Goal: Information Seeking & Learning: Learn about a topic

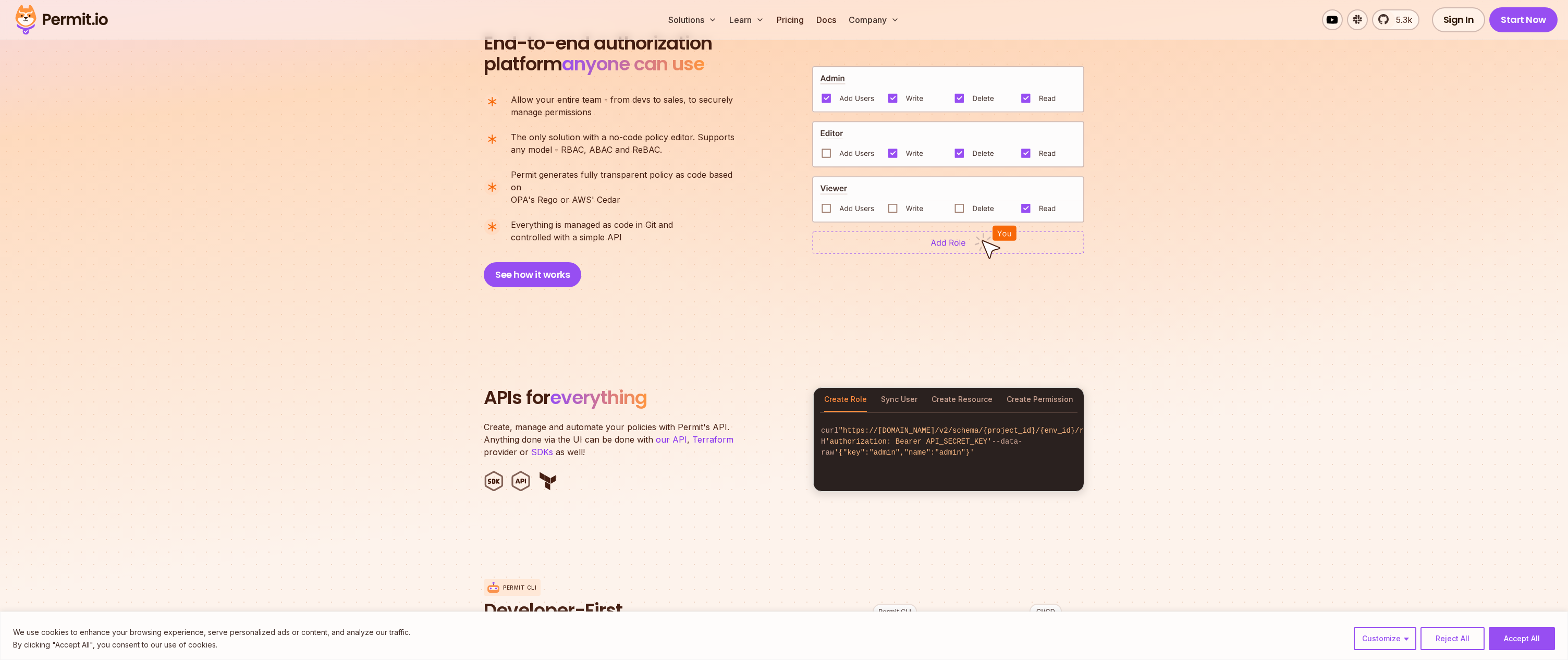
scroll to position [759, 0]
click at [888, 388] on button "Sync User" at bounding box center [898, 399] width 36 height 24
click at [943, 387] on button "Create Resource" at bounding box center [962, 399] width 61 height 24
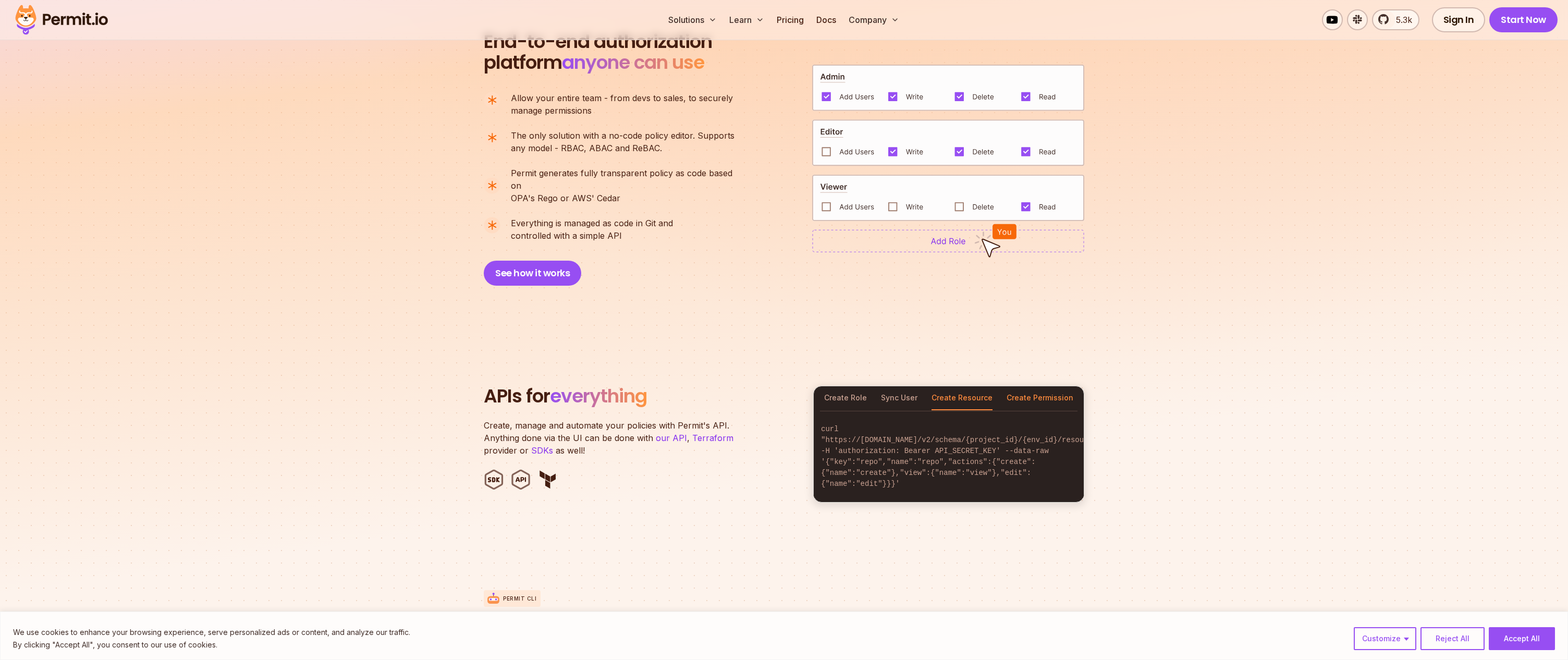
click at [1031, 387] on button "Create Permission" at bounding box center [1040, 399] width 67 height 24
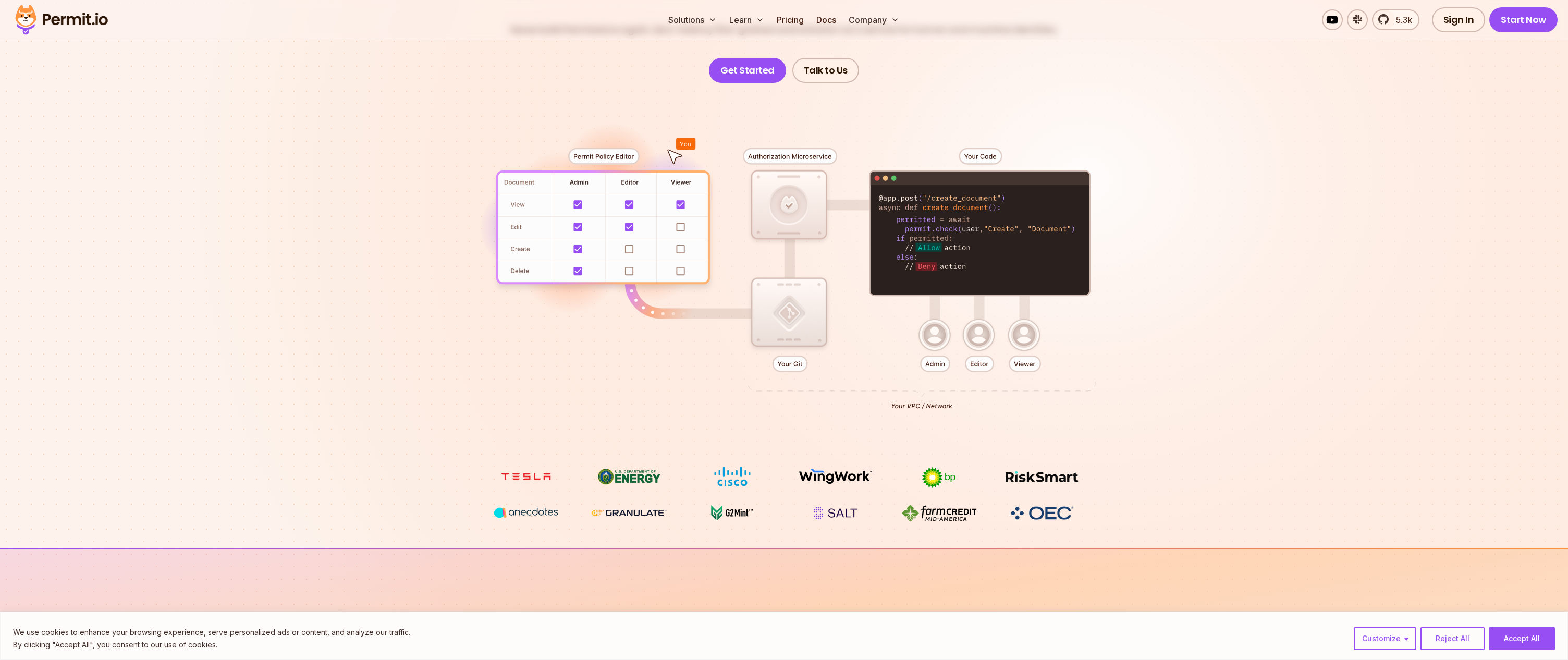
scroll to position [0, 0]
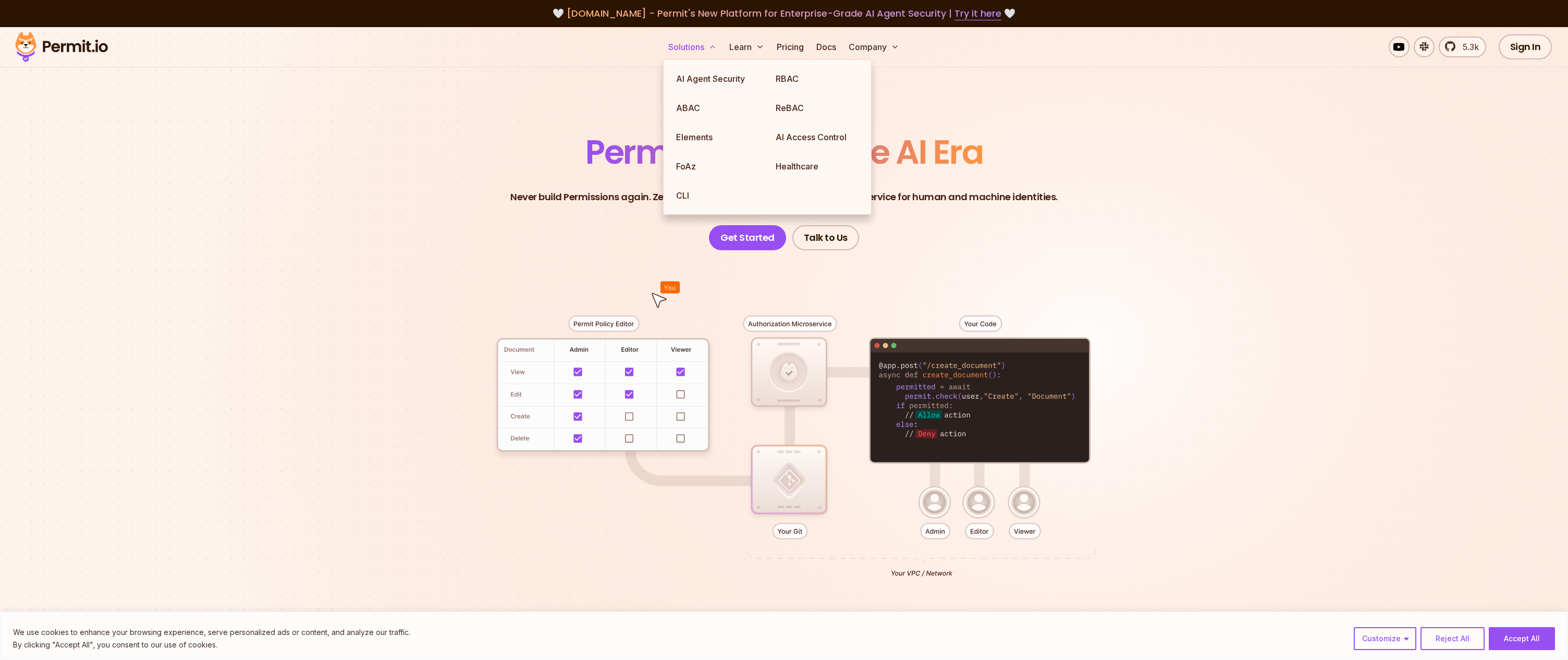
click at [692, 39] on button "Solutions" at bounding box center [692, 46] width 57 height 20
click at [701, 76] on link "AI Agent Security" at bounding box center [717, 78] width 99 height 29
click at [797, 139] on link "AI Access Control" at bounding box center [817, 137] width 99 height 29
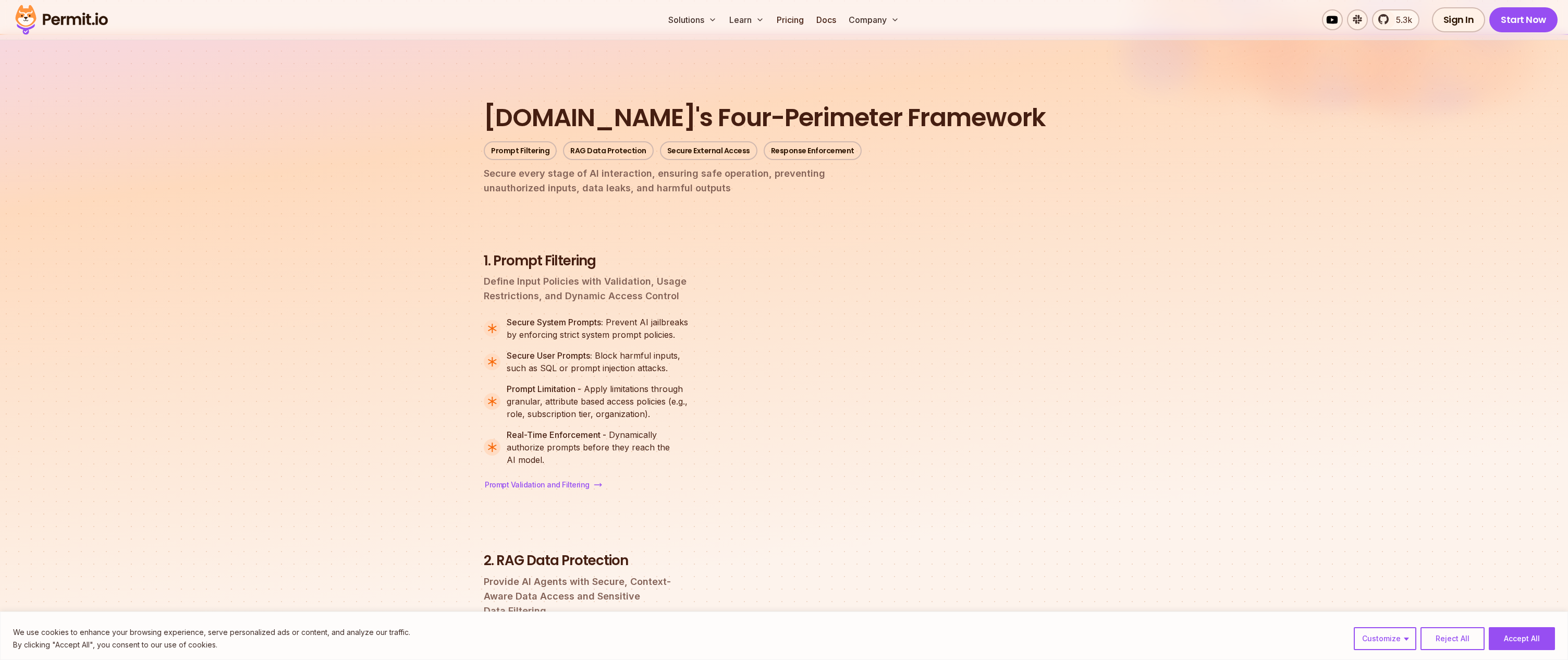
scroll to position [1112, 0]
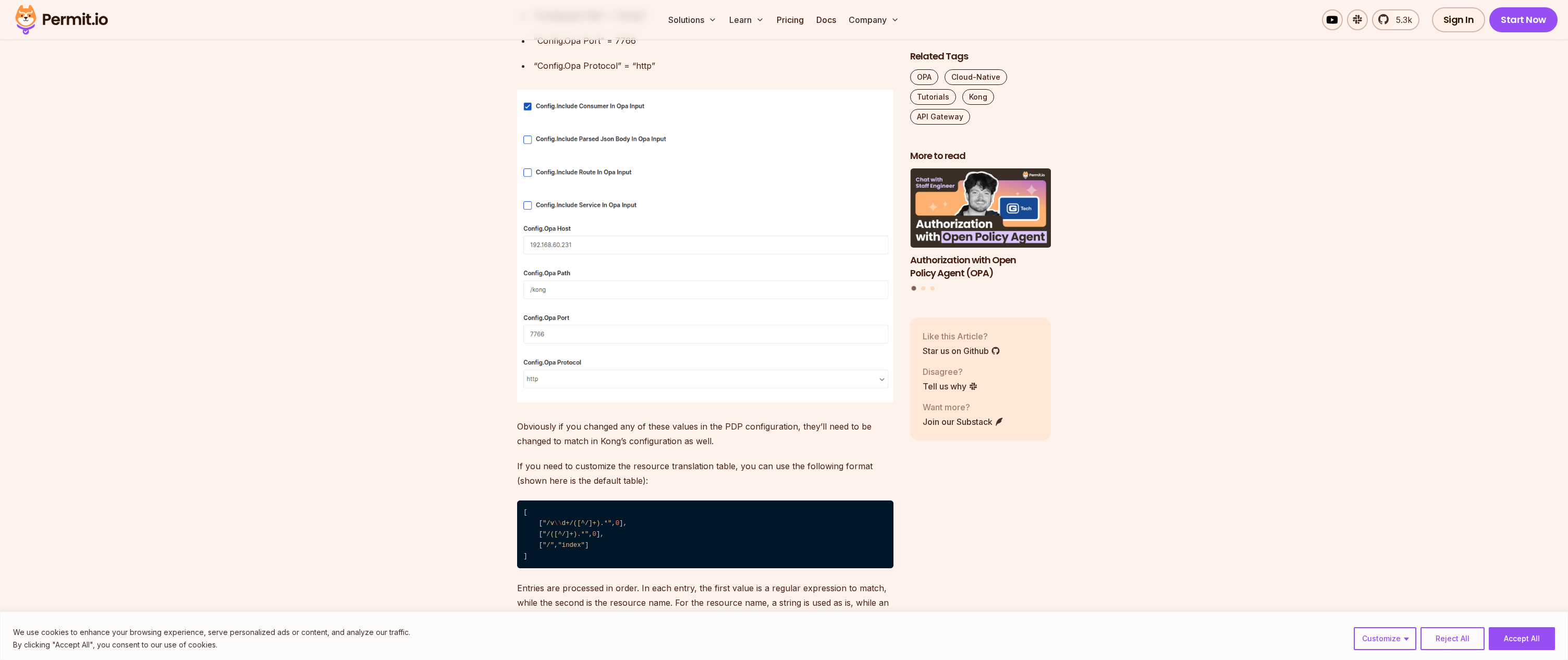
scroll to position [2606, 0]
